Goal: Navigation & Orientation: Find specific page/section

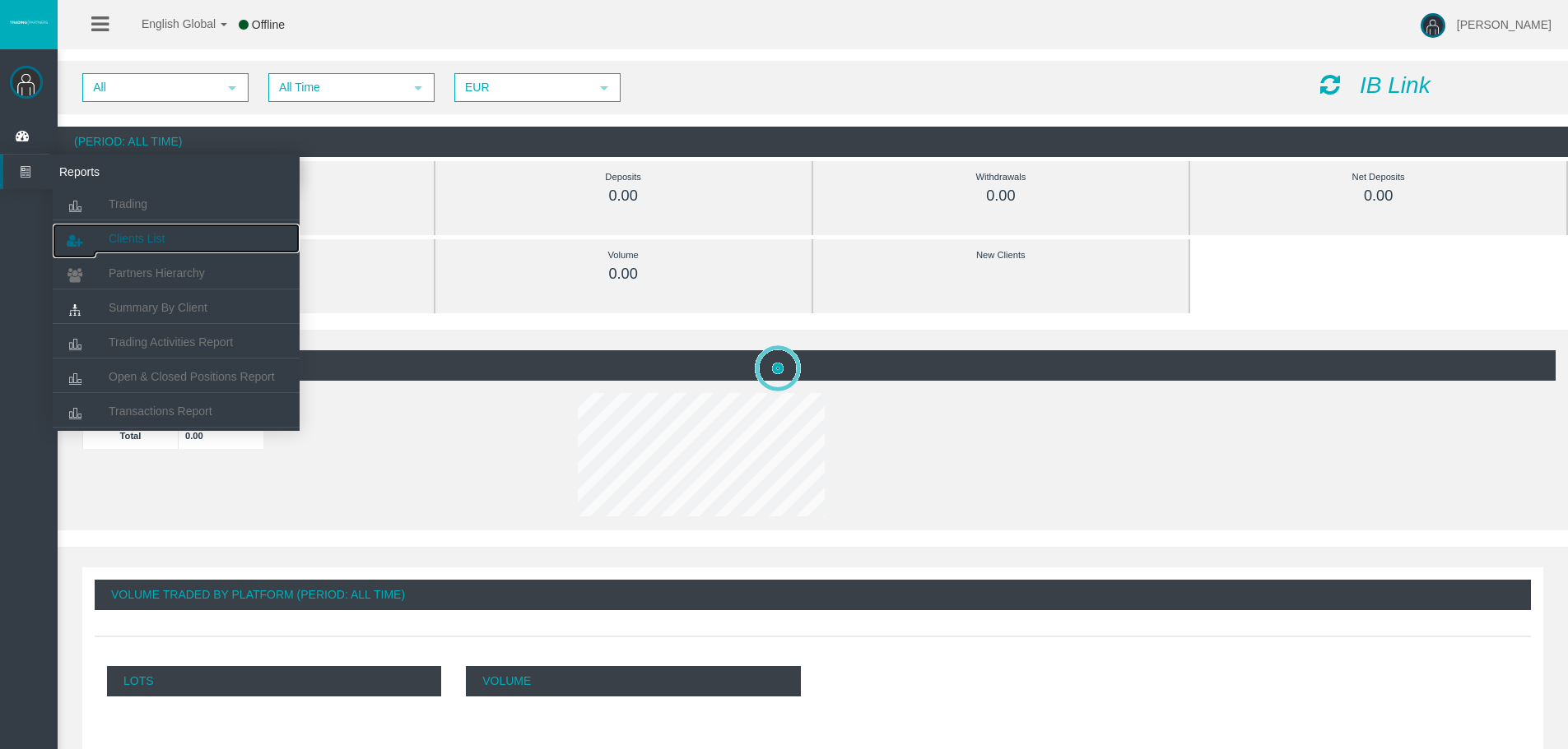
click at [158, 236] on span "Clients List" at bounding box center [136, 239] width 56 height 13
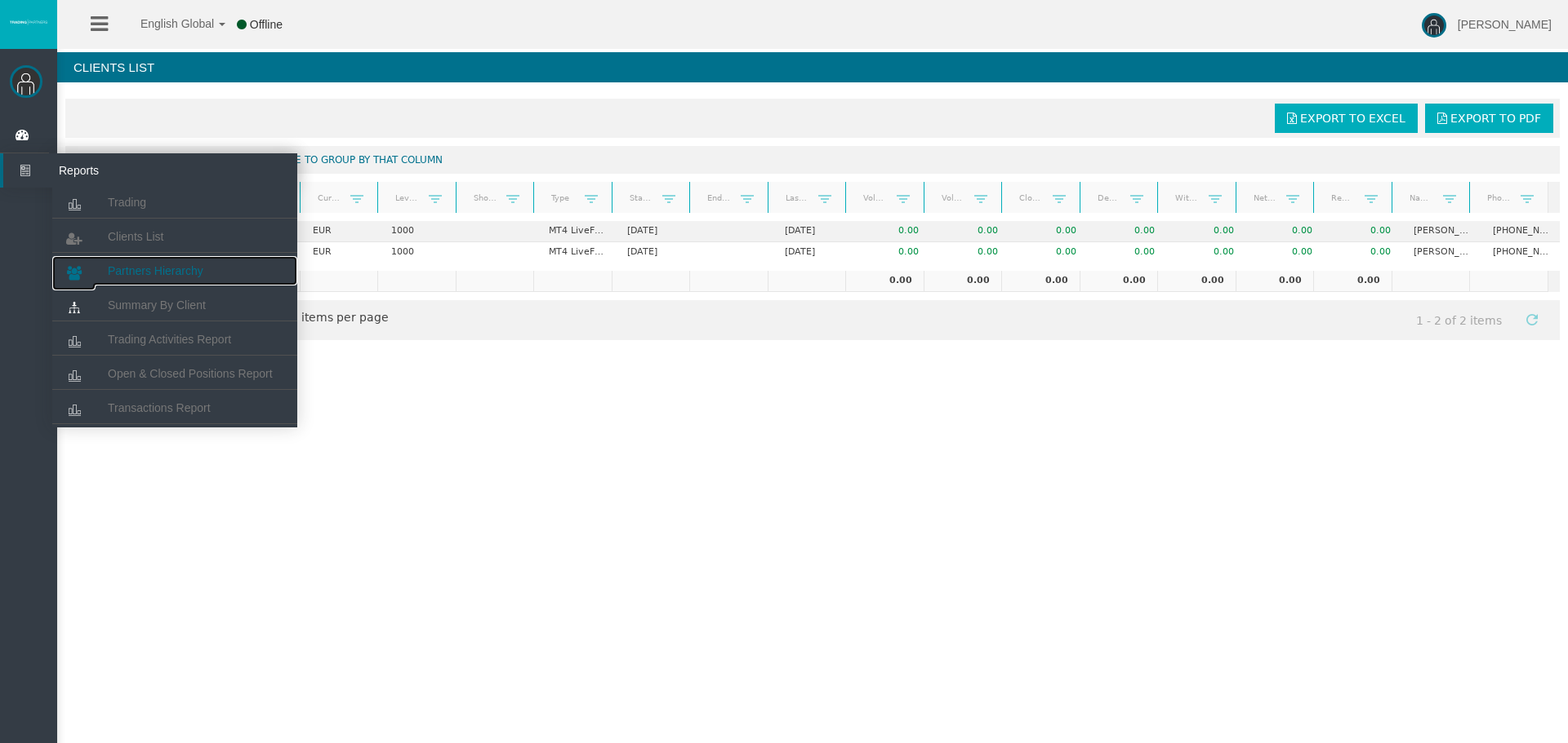
click at [137, 275] on span "Partners Hierarchy" at bounding box center [155, 271] width 95 height 13
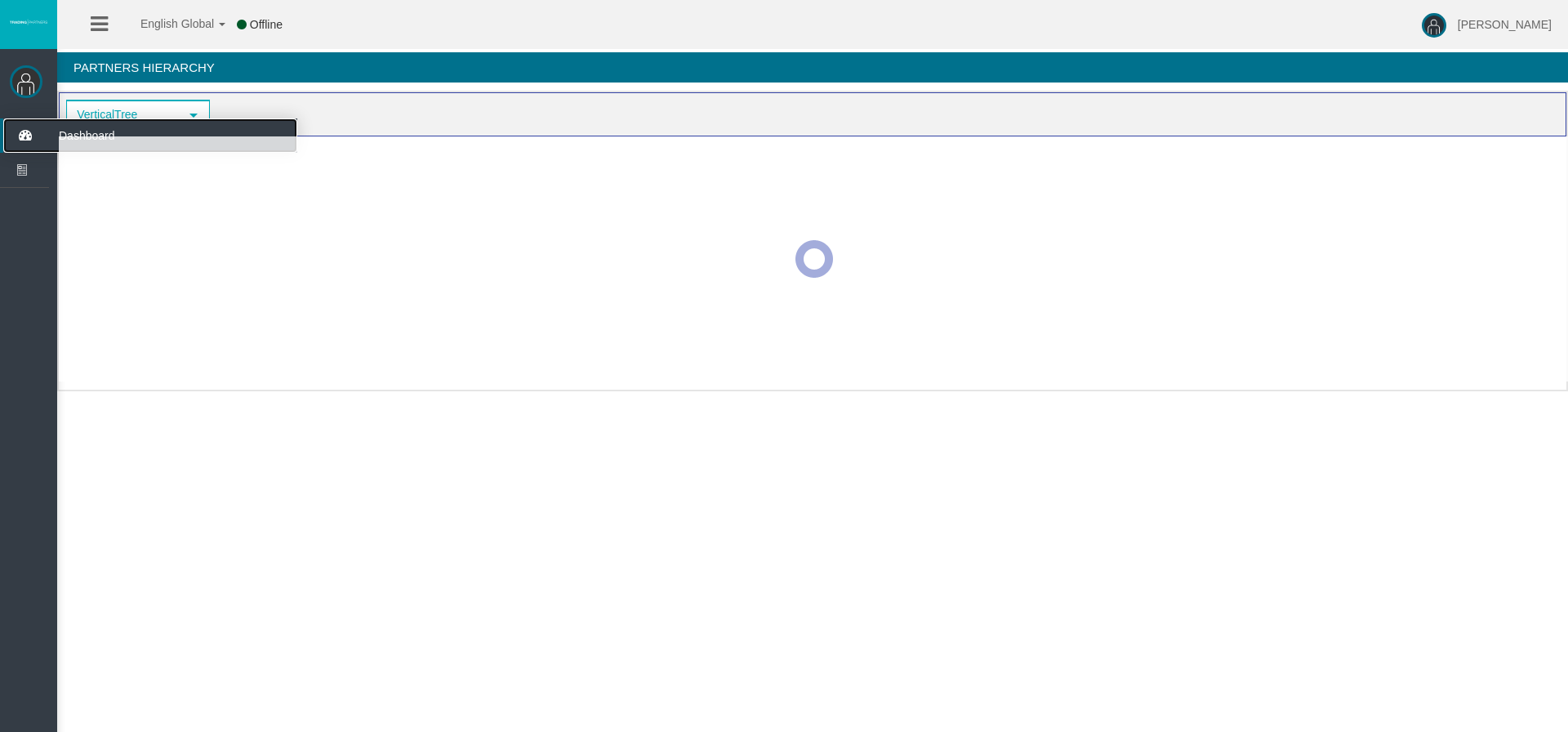
click at [28, 136] on icon at bounding box center [25, 135] width 44 height 35
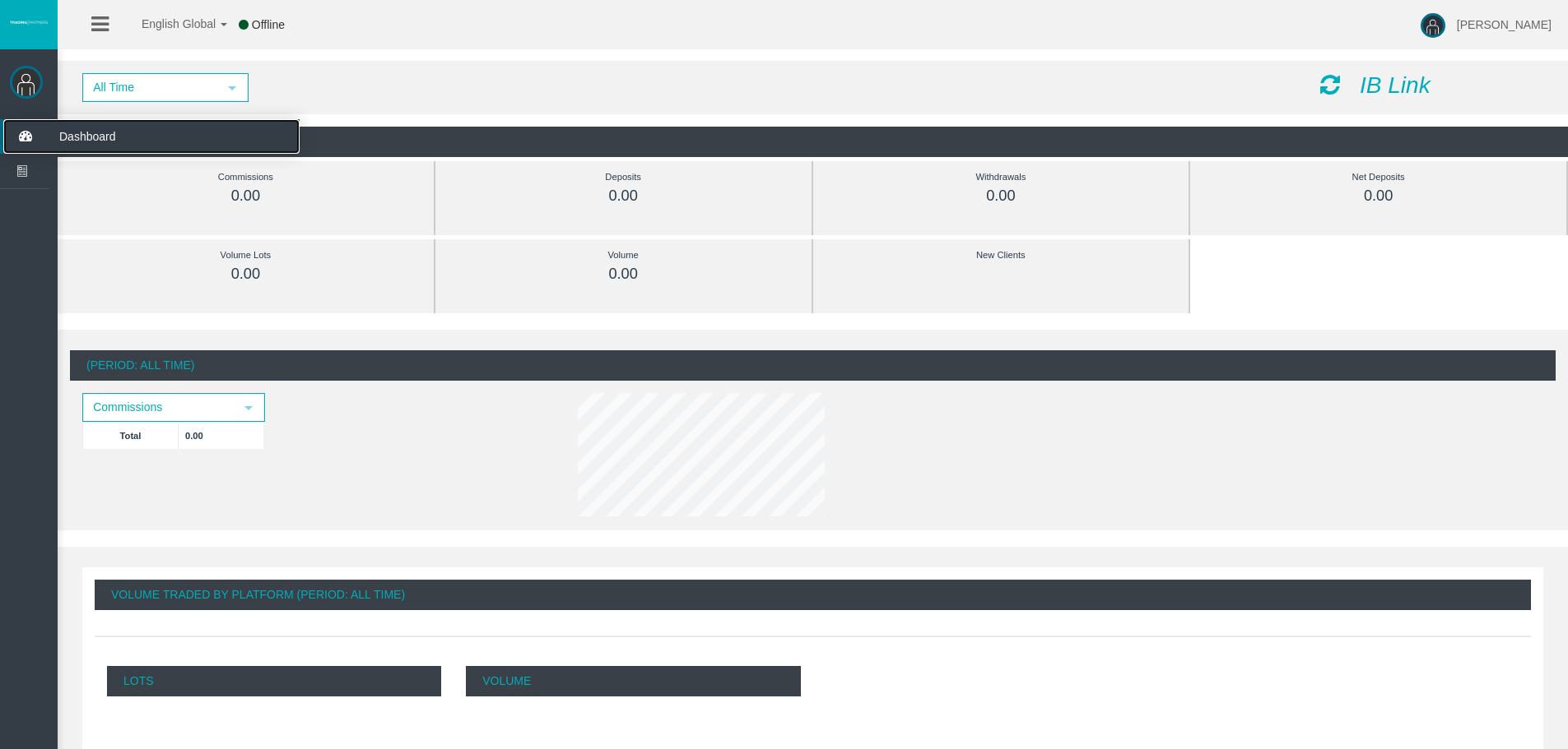
click at [29, 137] on icon at bounding box center [25, 136] width 44 height 35
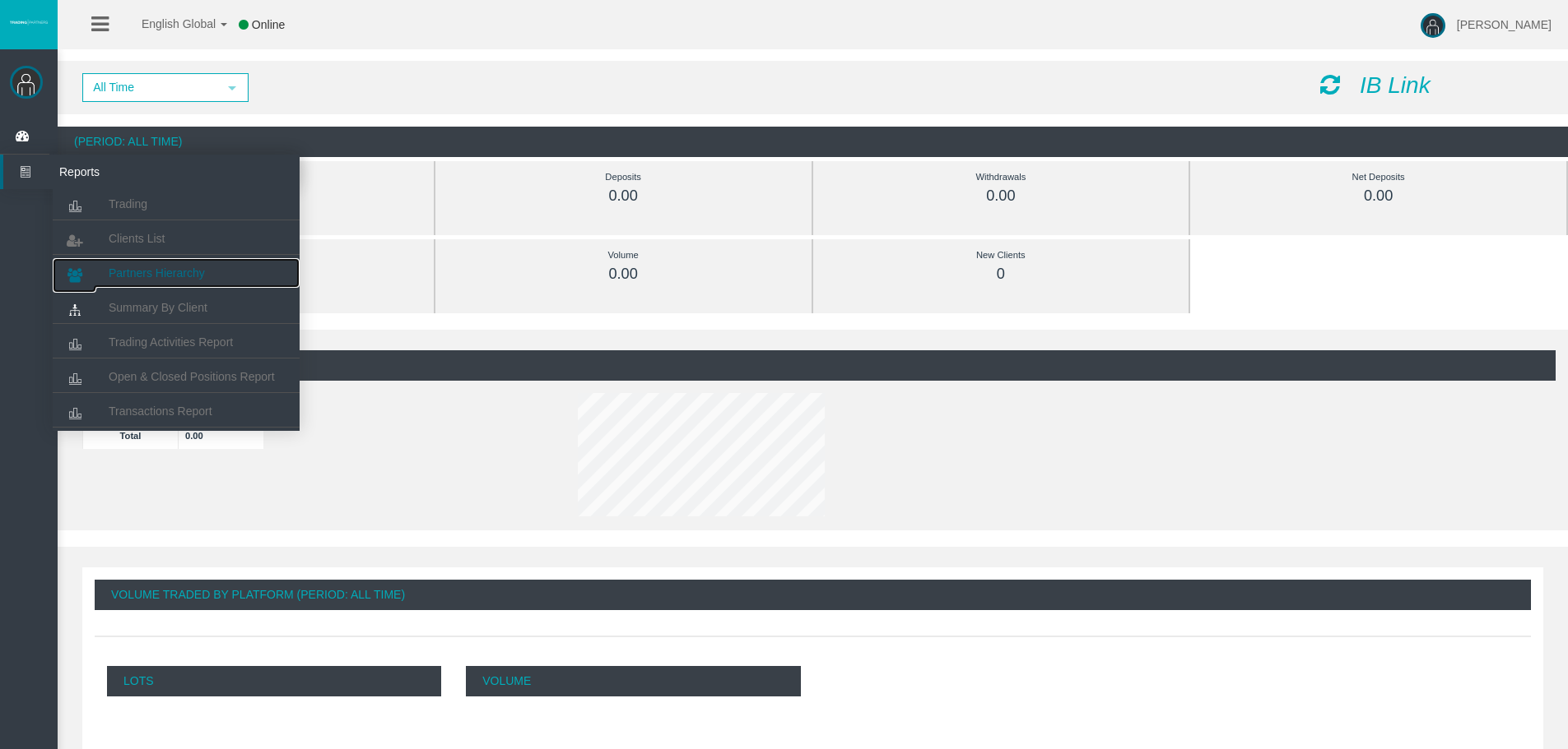
click at [136, 271] on span "Partners Hierarchy" at bounding box center [156, 273] width 96 height 13
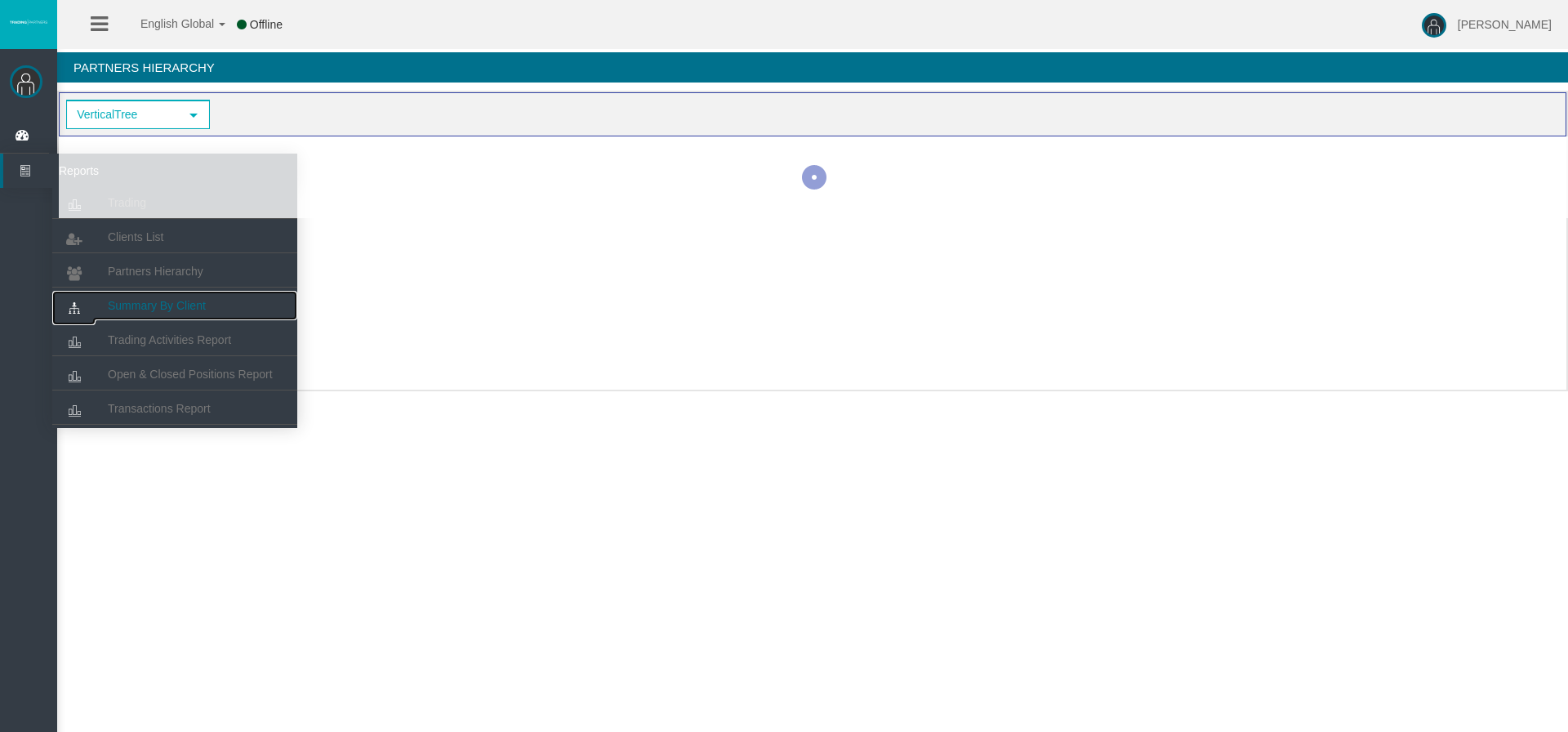
click at [135, 304] on span "Summary By Client" at bounding box center [157, 305] width 98 height 13
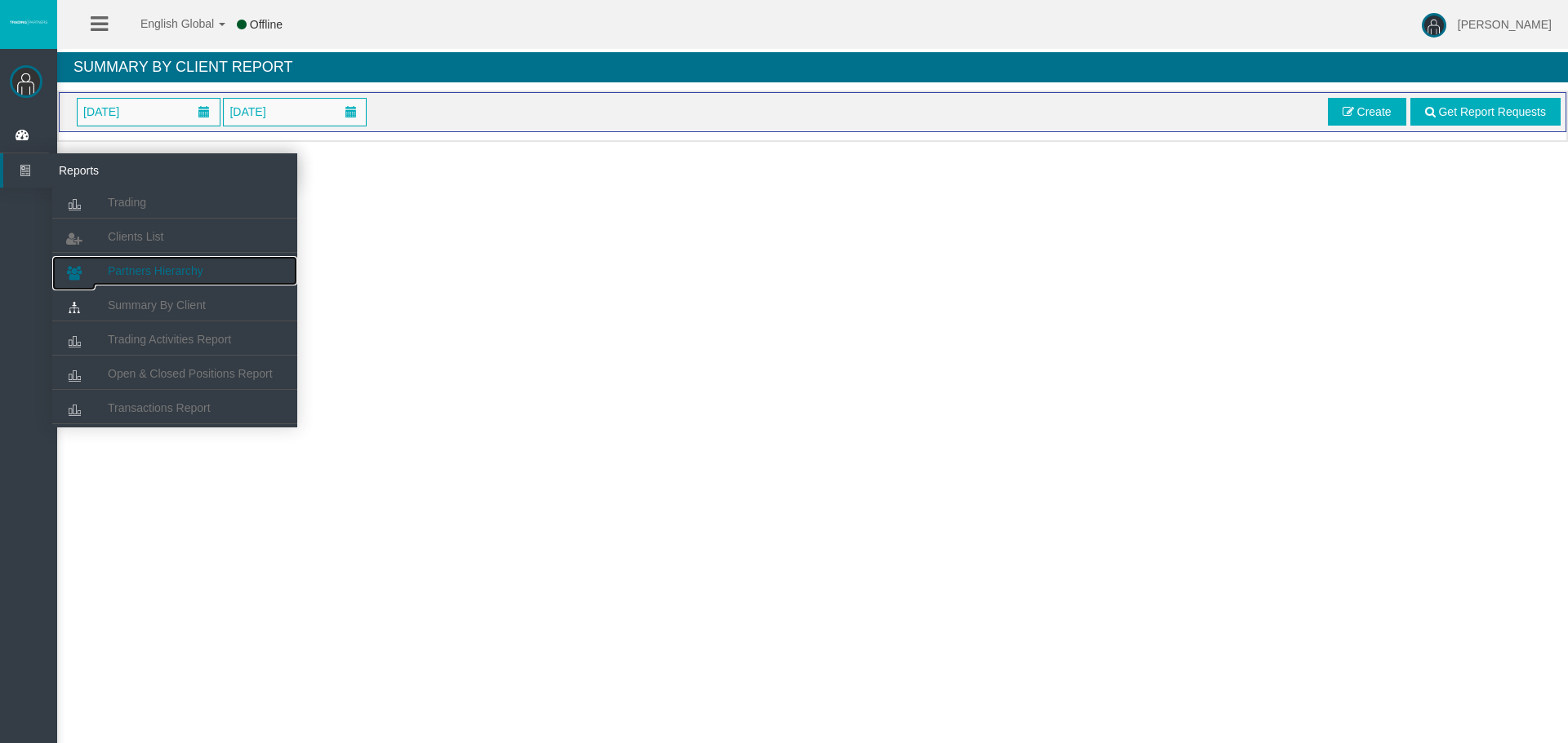
click at [142, 274] on span "Partners Hierarchy" at bounding box center [155, 271] width 95 height 13
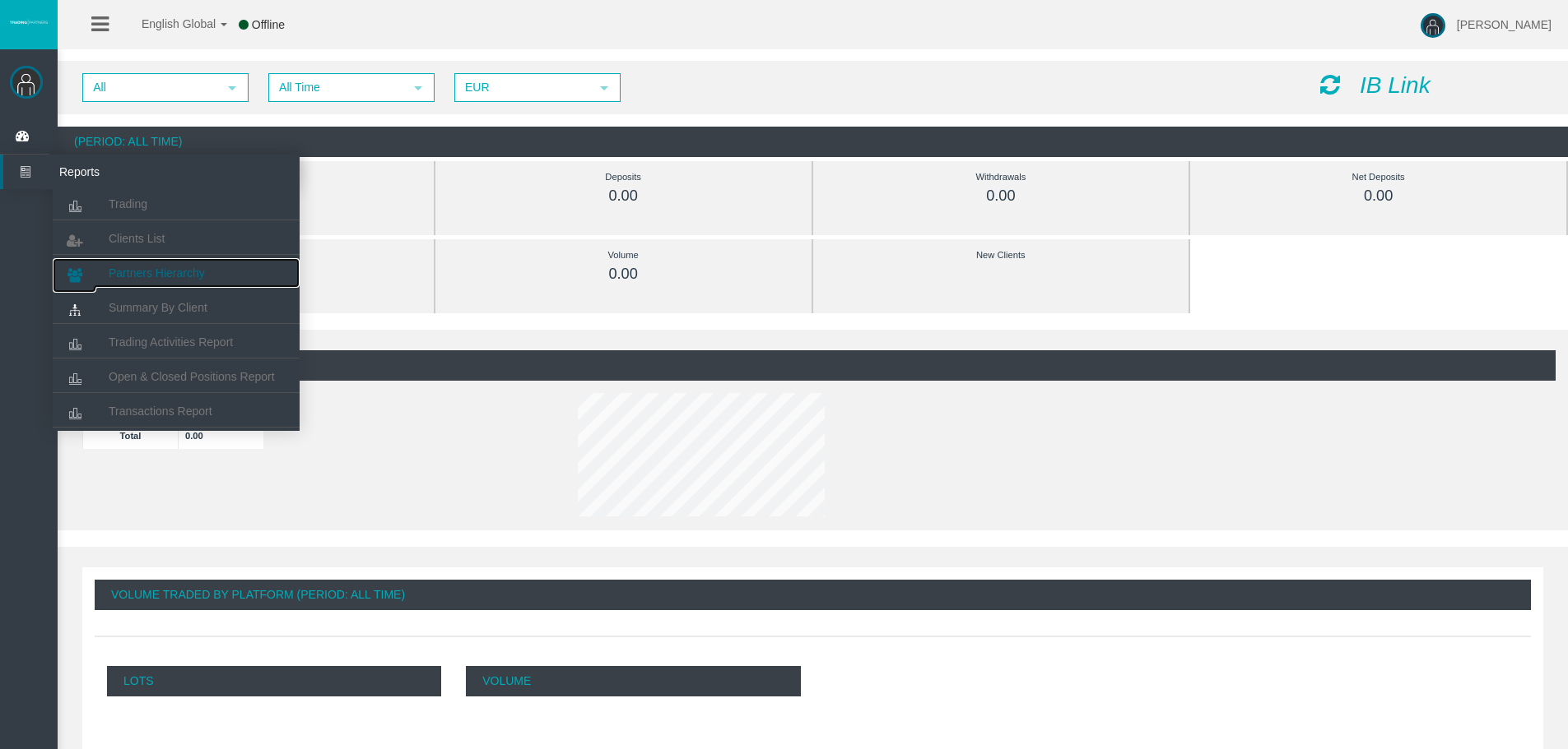
click at [152, 269] on span "Partners Hierarchy" at bounding box center [156, 273] width 96 height 13
